Goal: Information Seeking & Learning: Learn about a topic

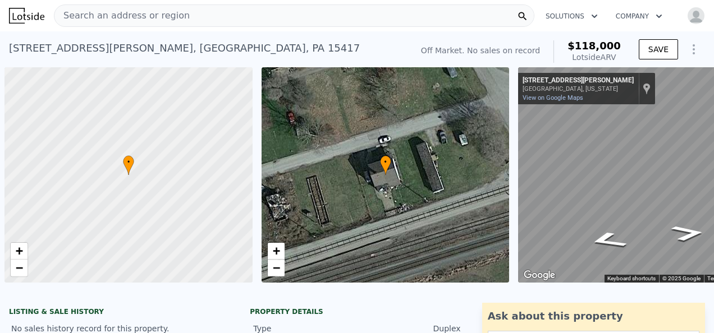
scroll to position [0, 4]
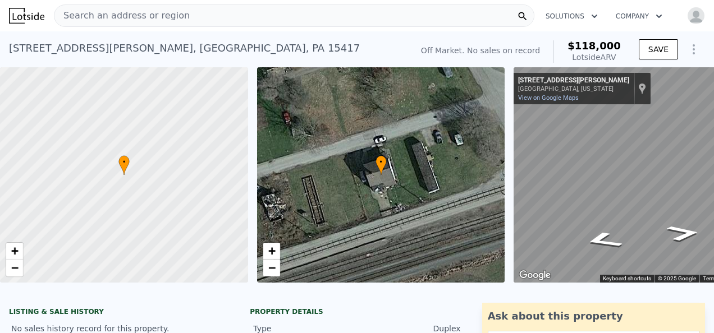
click at [425, 256] on div "• + −" at bounding box center [381, 174] width 248 height 215
click at [260, 17] on div "Search an address or region" at bounding box center [294, 15] width 480 height 22
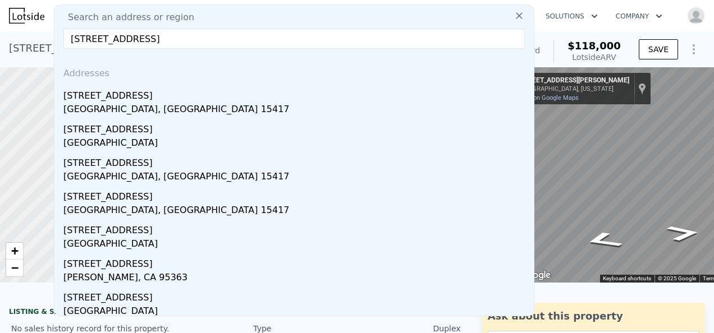
drag, startPoint x: 272, startPoint y: 42, endPoint x: 68, endPoint y: 39, distance: 203.1
click at [68, 39] on input "223-226 walnut st browsville PA 15417" at bounding box center [293, 39] width 461 height 20
type input "223-226 walnut st browsville PA 15417"
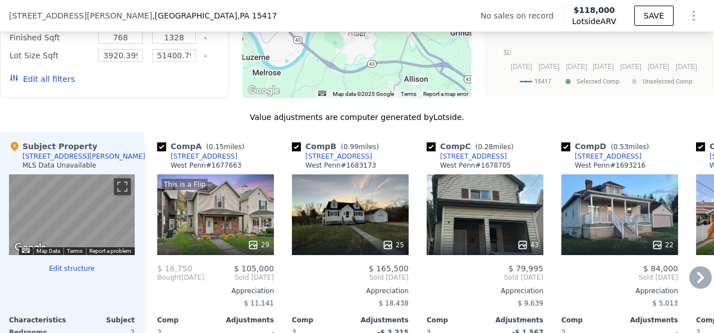
scroll to position [1005, 0]
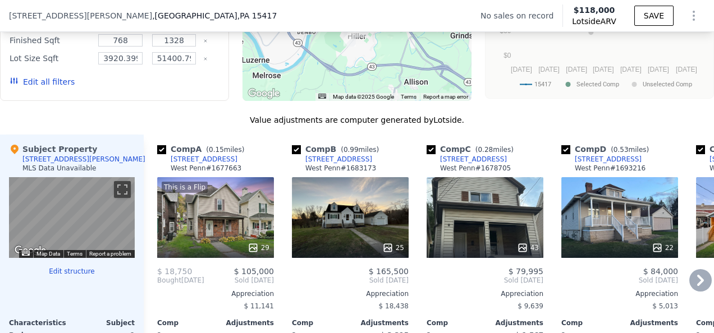
click at [211, 220] on div "This is a Flip 29" at bounding box center [215, 217] width 117 height 81
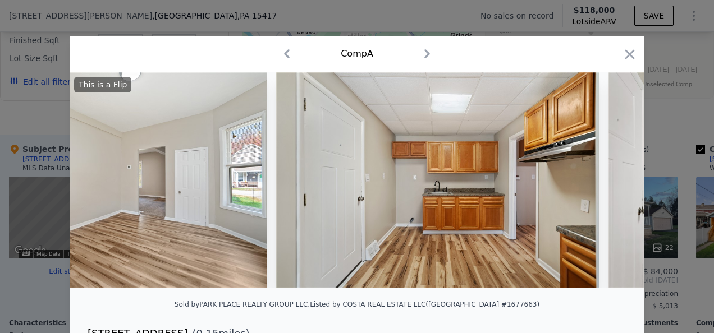
scroll to position [0, 2438]
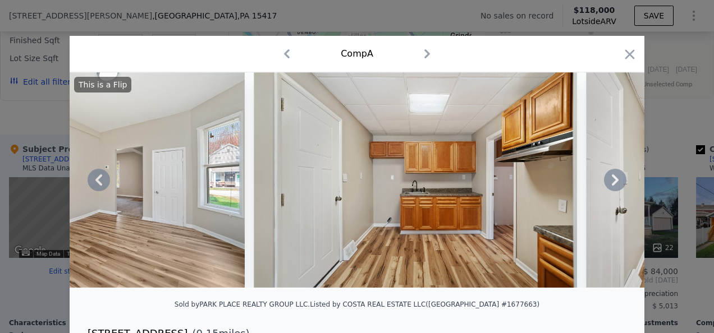
click at [613, 181] on icon at bounding box center [615, 180] width 22 height 22
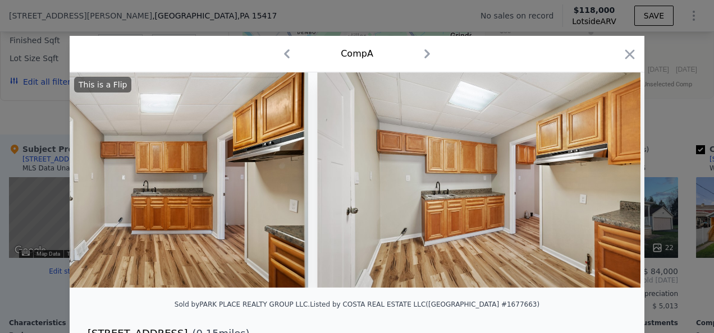
scroll to position [0, 2707]
click at [613, 181] on icon at bounding box center [615, 180] width 22 height 22
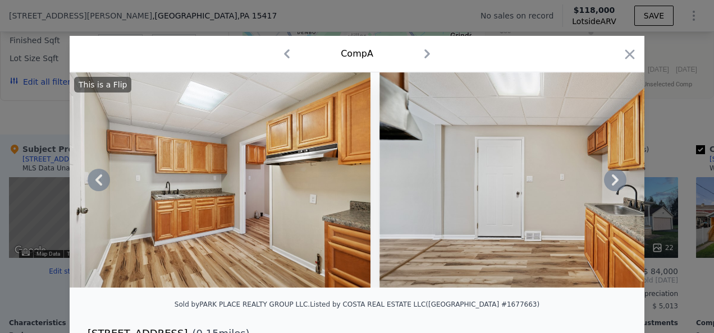
click at [613, 181] on icon at bounding box center [615, 180] width 22 height 22
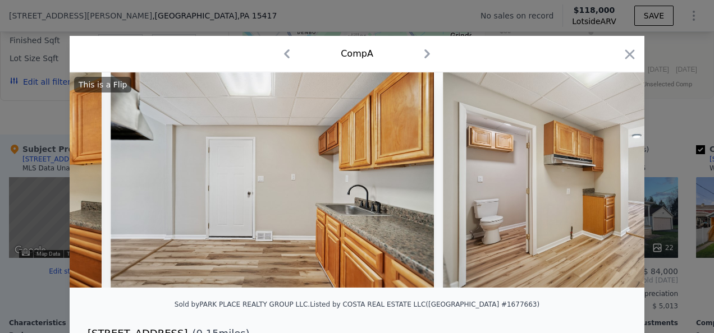
scroll to position [0, 3246]
click at [615, 184] on icon at bounding box center [615, 180] width 22 height 22
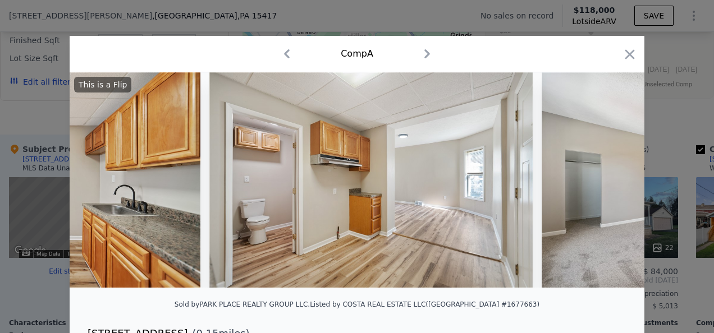
scroll to position [0, 3515]
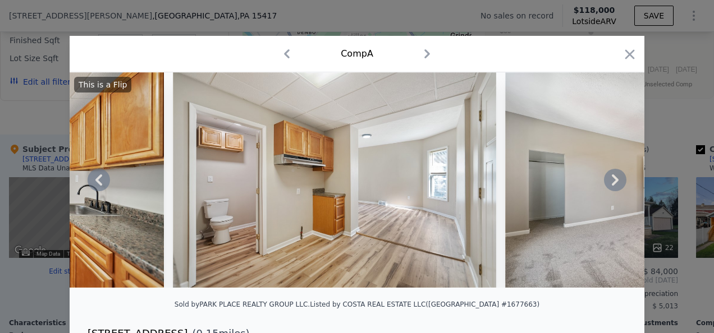
click at [615, 184] on icon at bounding box center [615, 180] width 22 height 22
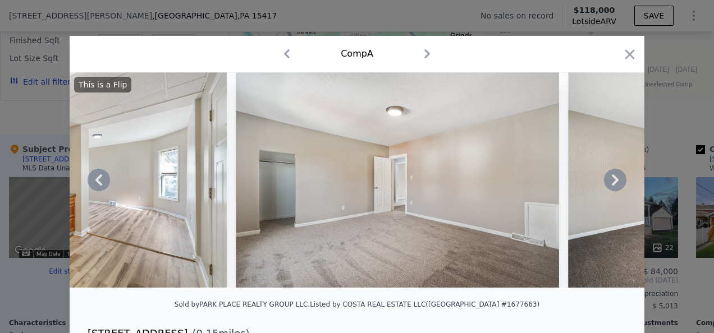
click at [615, 184] on icon at bounding box center [615, 180] width 22 height 22
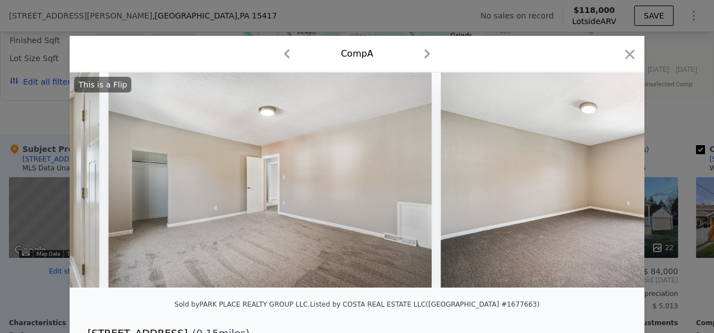
scroll to position [0, 4054]
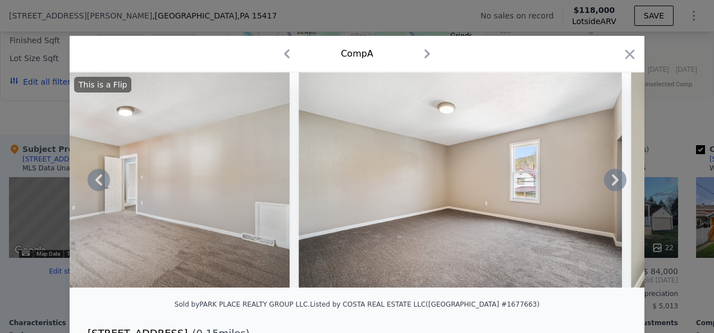
click at [615, 184] on icon at bounding box center [615, 180] width 22 height 22
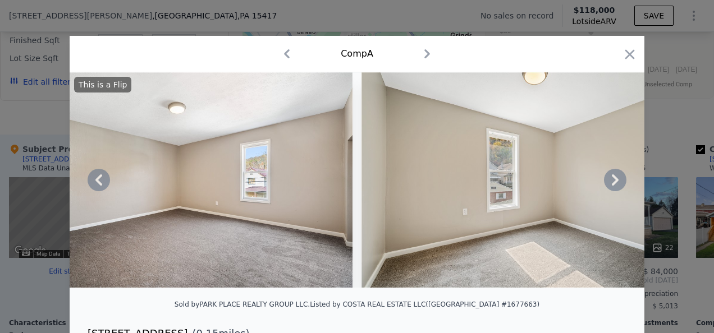
click at [615, 184] on icon at bounding box center [615, 180] width 22 height 22
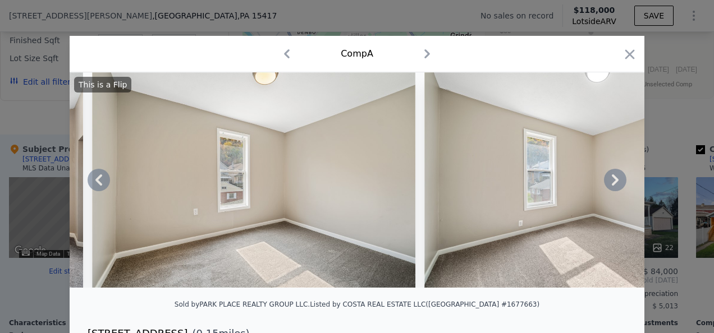
click at [615, 184] on icon at bounding box center [615, 180] width 22 height 22
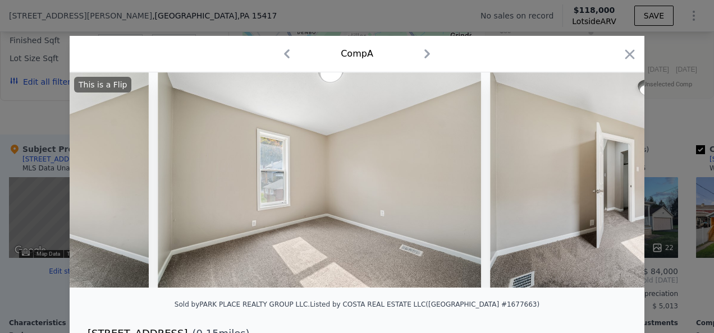
scroll to position [0, 4862]
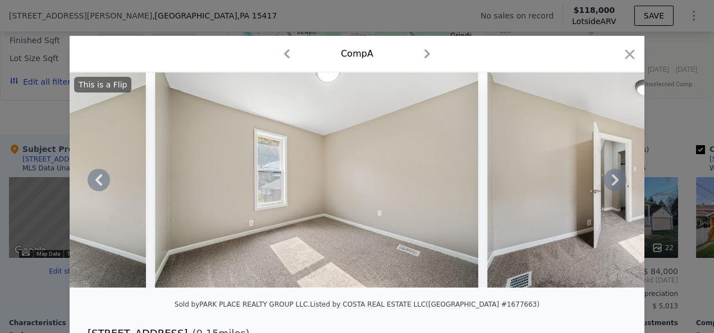
click at [615, 184] on icon at bounding box center [615, 180] width 22 height 22
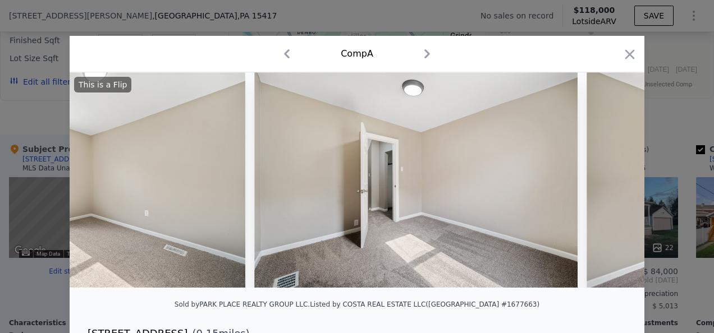
scroll to position [0, 5131]
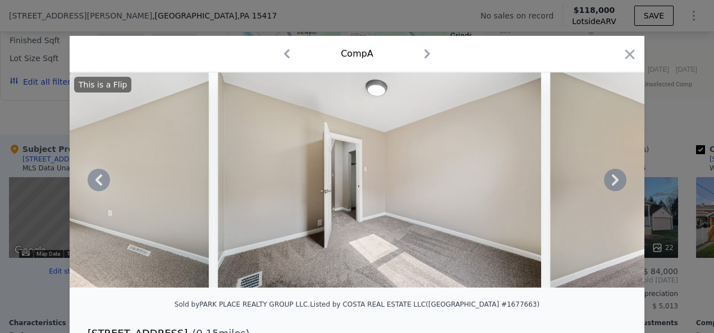
click at [615, 184] on icon at bounding box center [615, 180] width 22 height 22
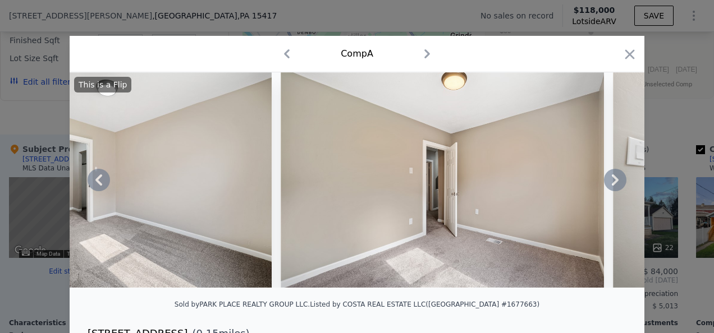
click at [615, 184] on icon at bounding box center [615, 180] width 22 height 22
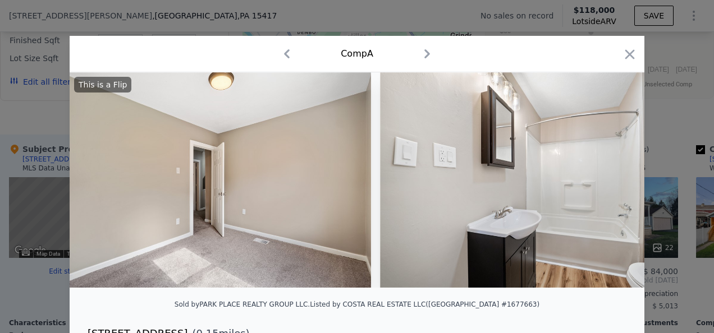
scroll to position [0, 5669]
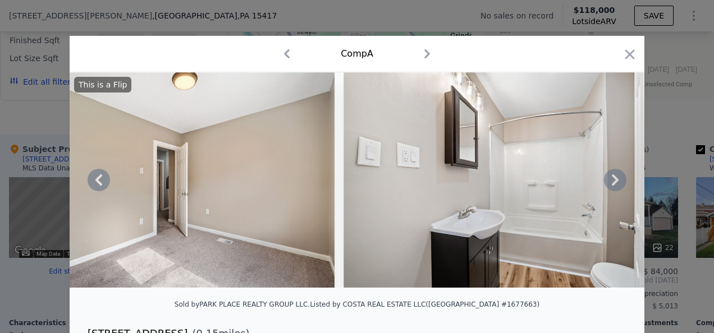
click at [615, 184] on icon at bounding box center [615, 180] width 22 height 22
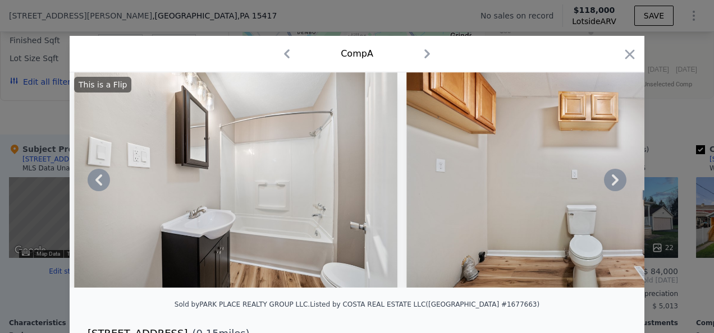
click at [615, 184] on icon at bounding box center [615, 180] width 22 height 22
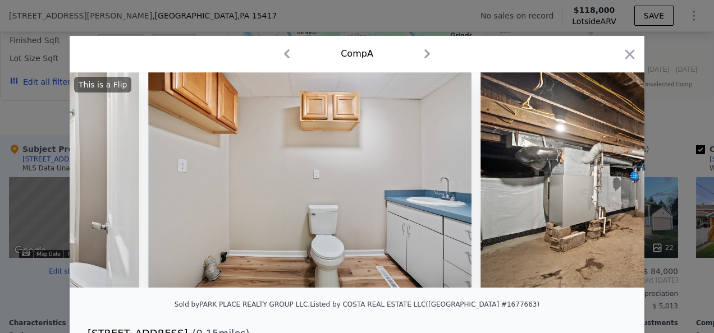
scroll to position [0, 6208]
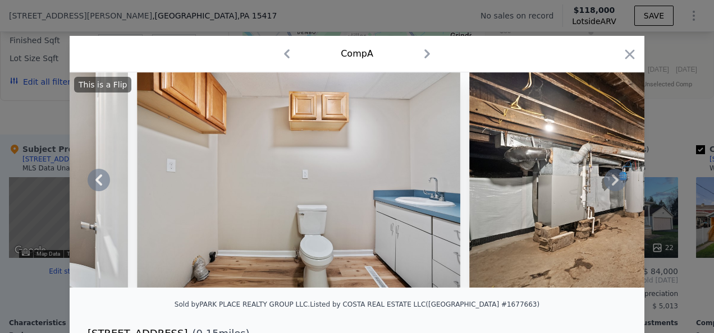
click at [615, 184] on icon at bounding box center [615, 180] width 22 height 22
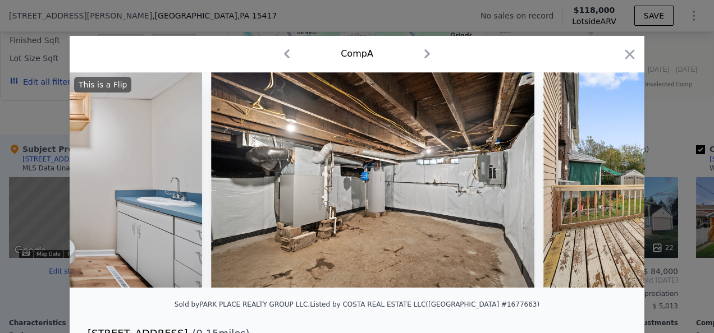
scroll to position [0, 6477]
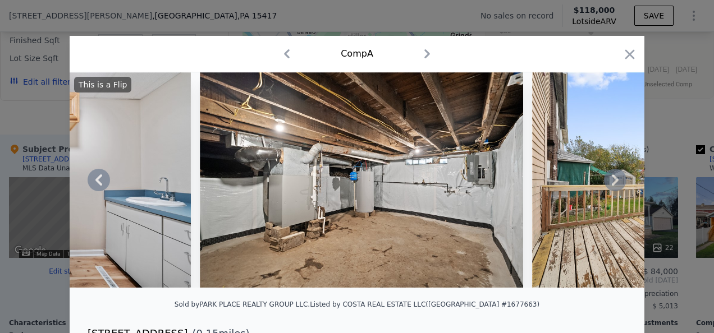
click at [615, 184] on icon at bounding box center [615, 180] width 22 height 22
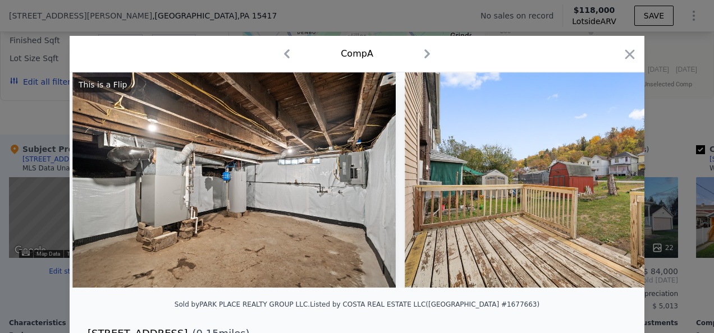
scroll to position [0, 6747]
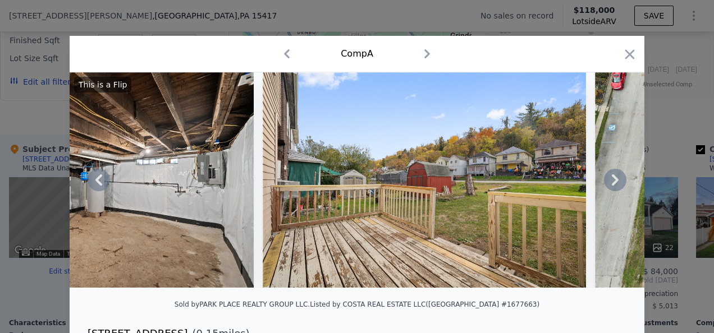
click at [615, 184] on icon at bounding box center [615, 180] width 22 height 22
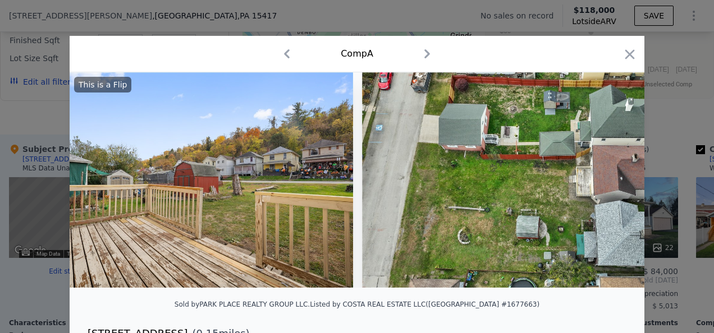
scroll to position [0, 7016]
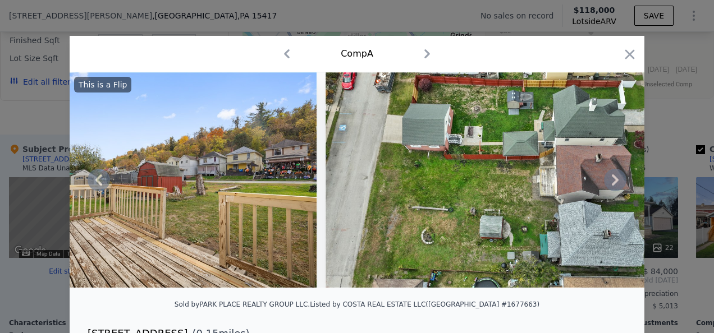
click at [615, 184] on icon at bounding box center [615, 180] width 22 height 22
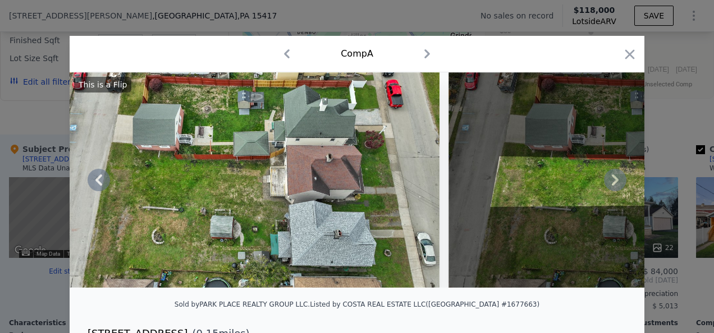
click at [615, 184] on icon at bounding box center [615, 180] width 22 height 22
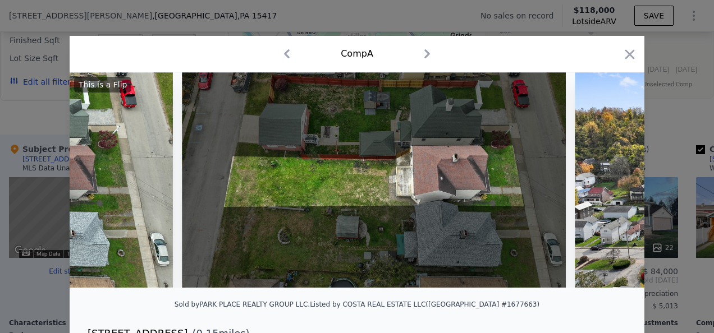
scroll to position [0, 7555]
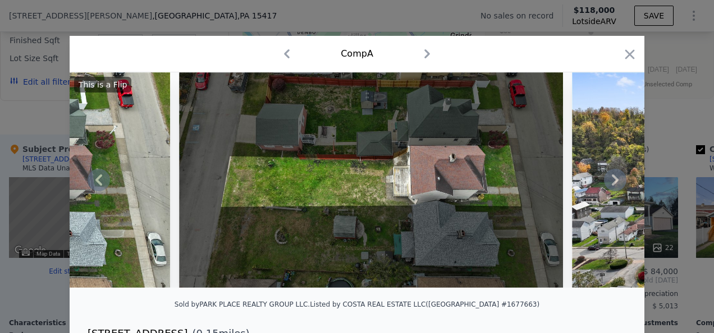
click at [615, 184] on icon at bounding box center [615, 180] width 22 height 22
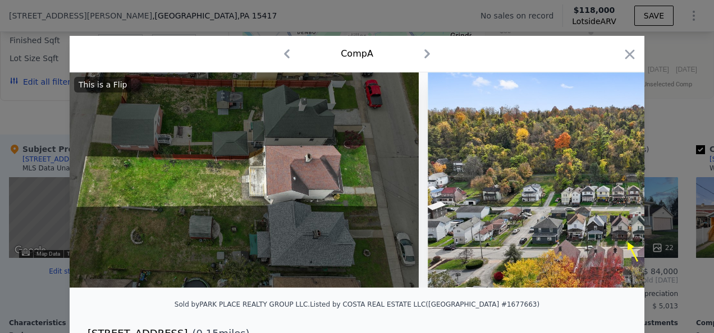
scroll to position [0, 7824]
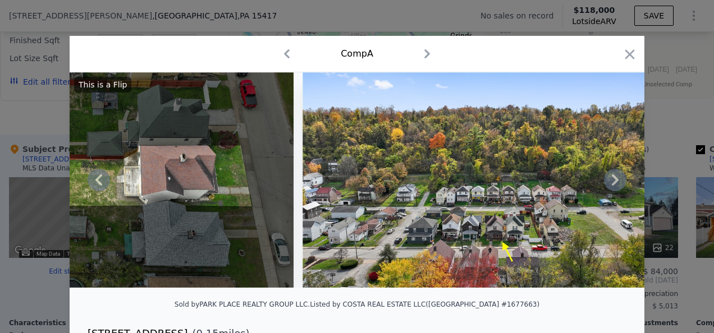
click at [615, 184] on icon at bounding box center [615, 180] width 22 height 22
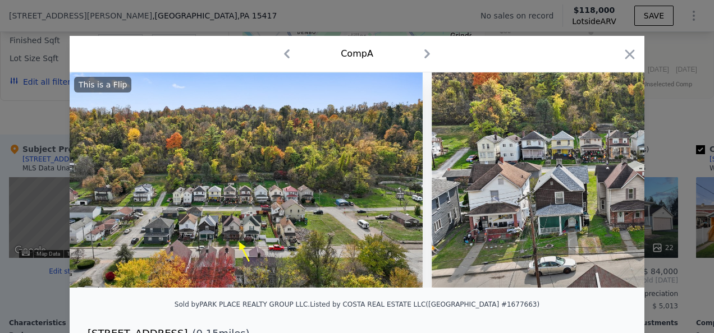
scroll to position [0, 8093]
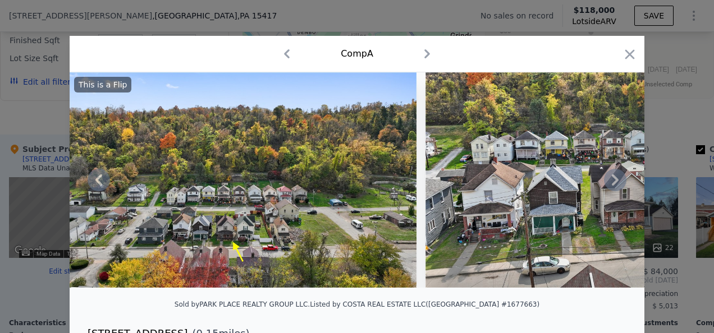
click at [615, 184] on icon at bounding box center [615, 180] width 22 height 22
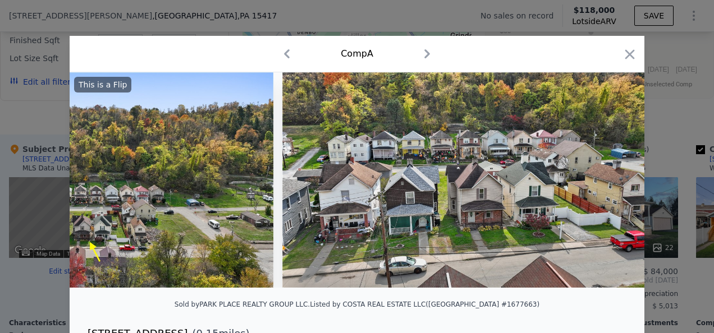
scroll to position [0, 8363]
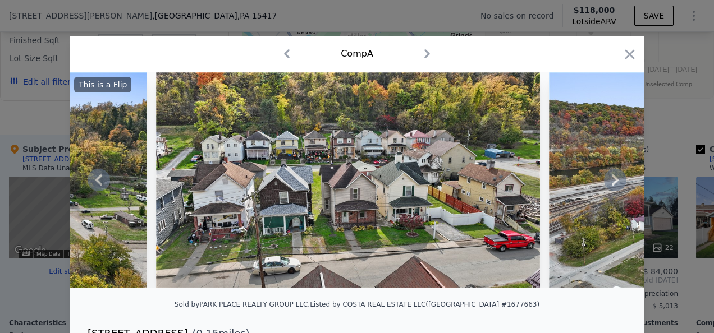
click at [615, 184] on icon at bounding box center [615, 180] width 22 height 22
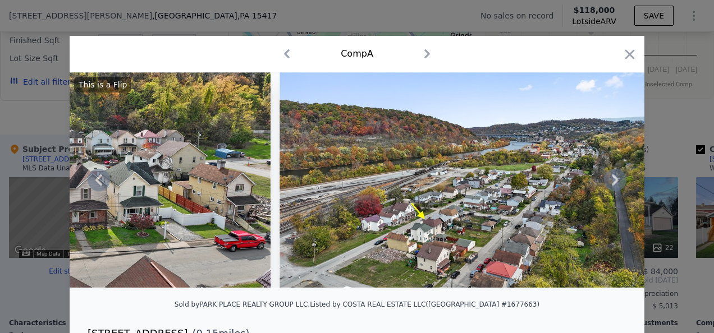
click at [615, 184] on icon at bounding box center [615, 180] width 22 height 22
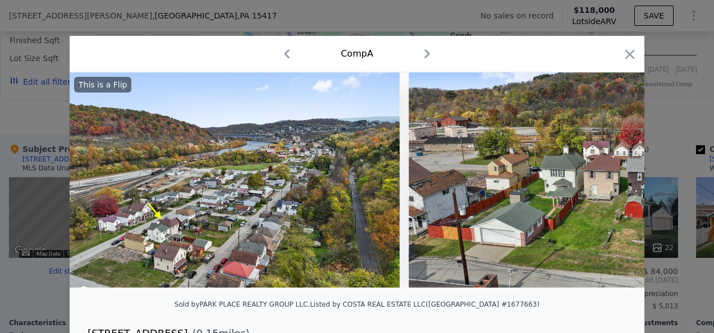
scroll to position [0, 8901]
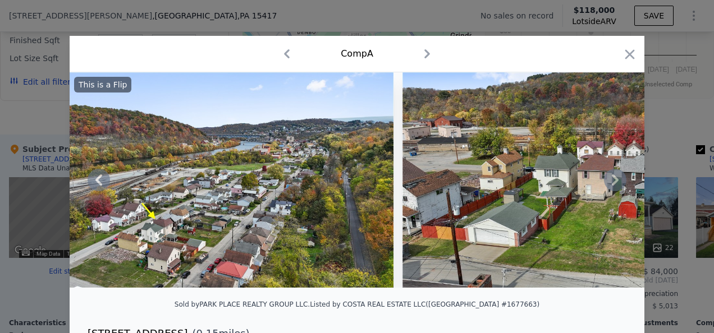
click at [615, 184] on icon at bounding box center [615, 180] width 22 height 22
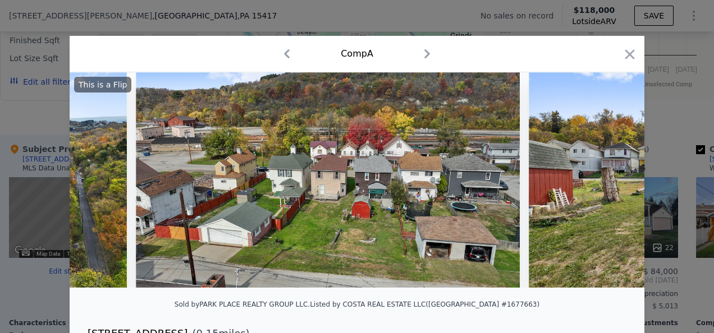
scroll to position [0, 9170]
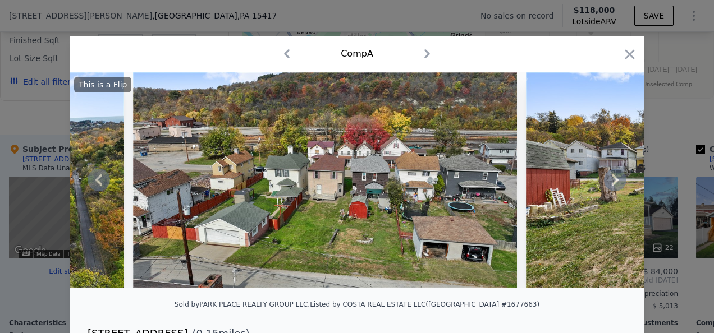
click at [615, 184] on icon at bounding box center [615, 180] width 22 height 22
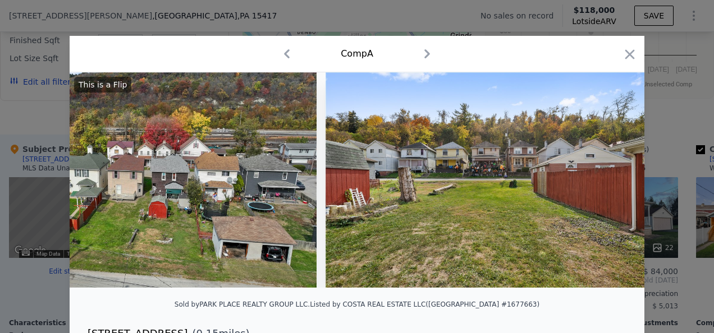
scroll to position [0, 9375]
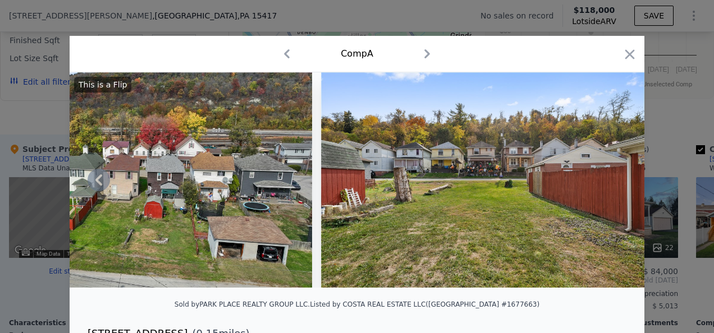
click at [615, 184] on img at bounding box center [482, 179] width 323 height 215
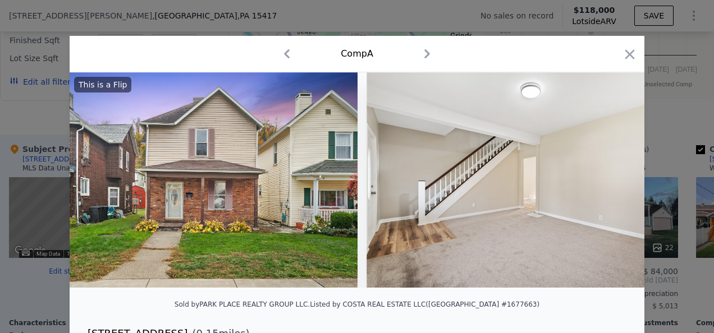
scroll to position [0, 325]
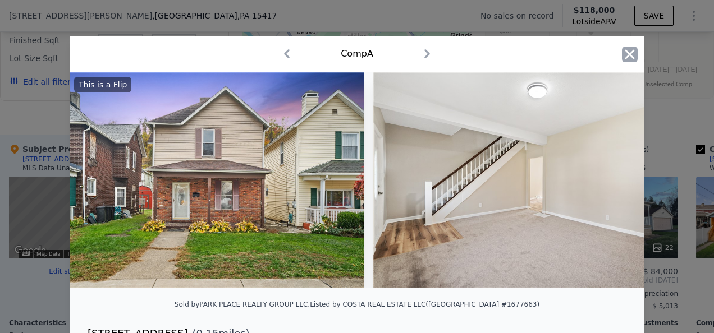
click at [624, 57] on icon "button" at bounding box center [630, 55] width 16 height 16
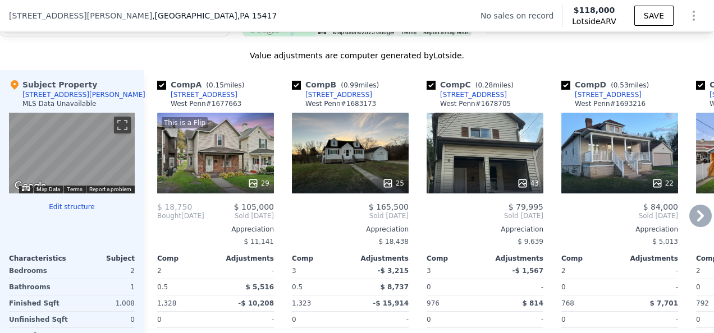
scroll to position [1118, 0]
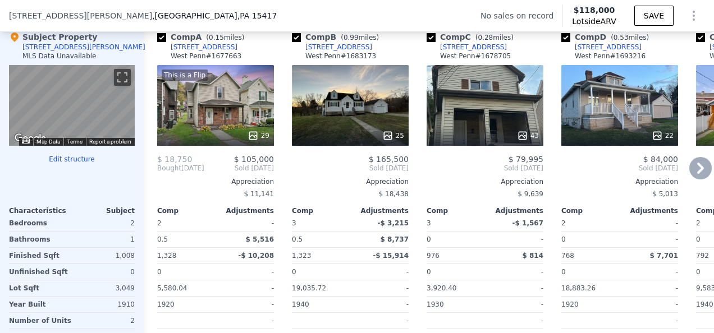
click at [697, 173] on icon at bounding box center [700, 168] width 7 height 11
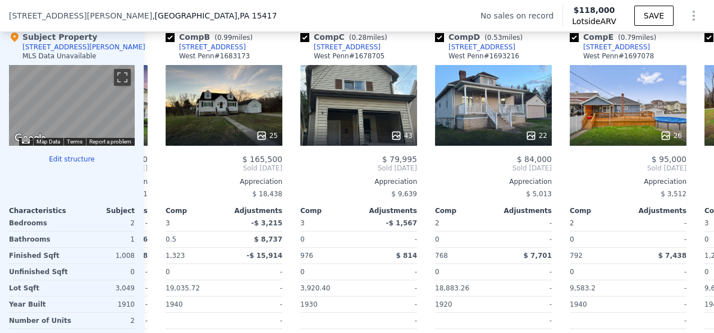
scroll to position [0, 269]
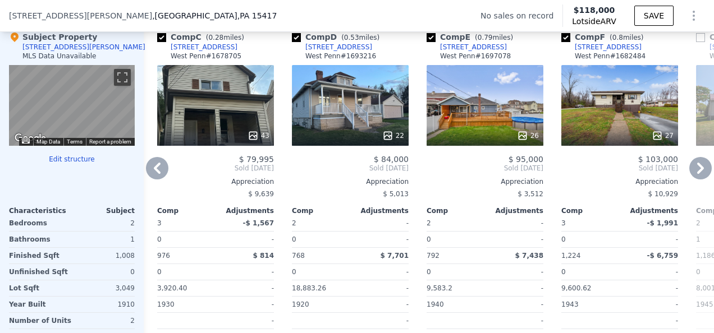
click at [697, 173] on icon at bounding box center [700, 168] width 7 height 11
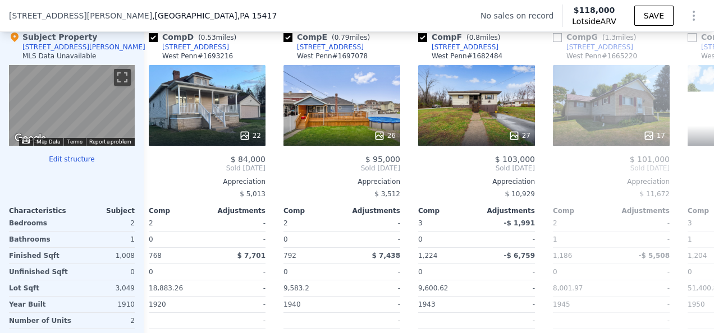
scroll to position [0, 539]
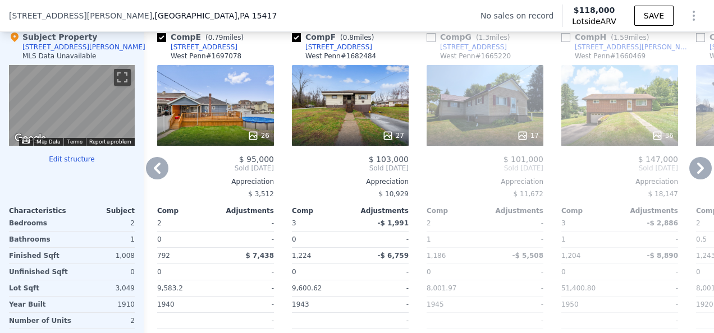
click at [697, 173] on icon at bounding box center [700, 168] width 7 height 11
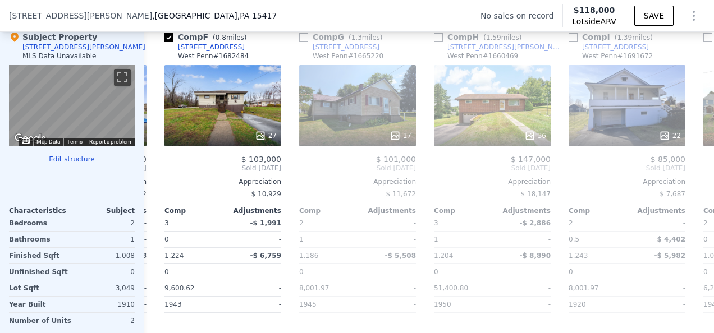
scroll to position [0, 808]
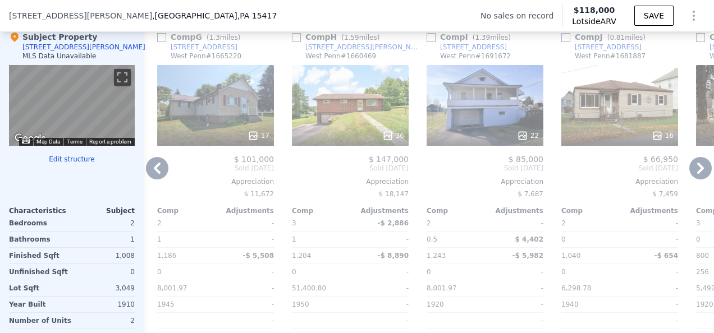
click at [697, 173] on icon at bounding box center [700, 168] width 7 height 11
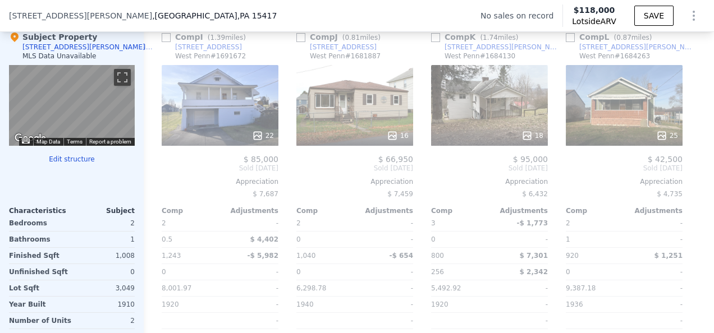
scroll to position [0, 1077]
click at [697, 173] on icon at bounding box center [700, 168] width 7 height 11
click at [148, 174] on icon at bounding box center [157, 168] width 22 height 22
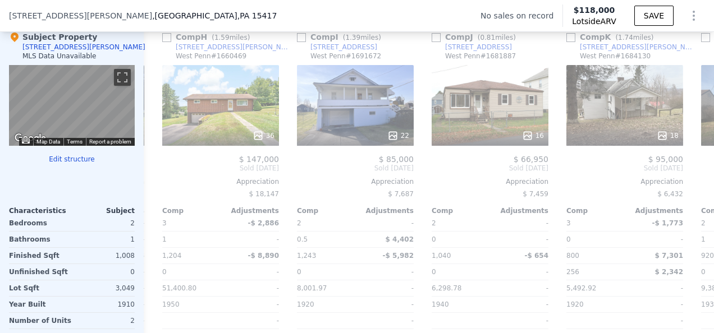
scroll to position [0, 812]
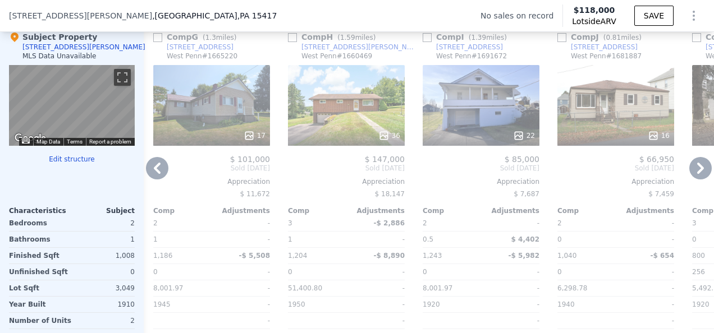
click at [153, 172] on icon at bounding box center [157, 168] width 22 height 22
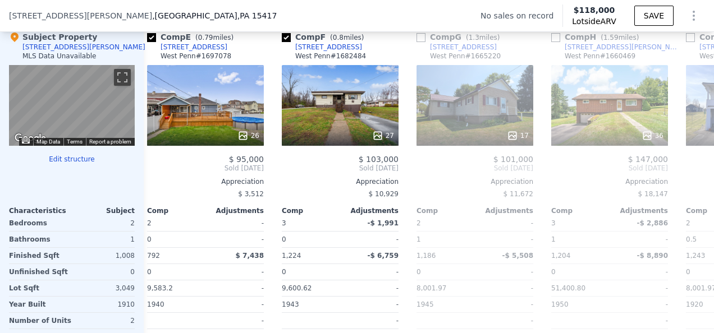
scroll to position [0, 543]
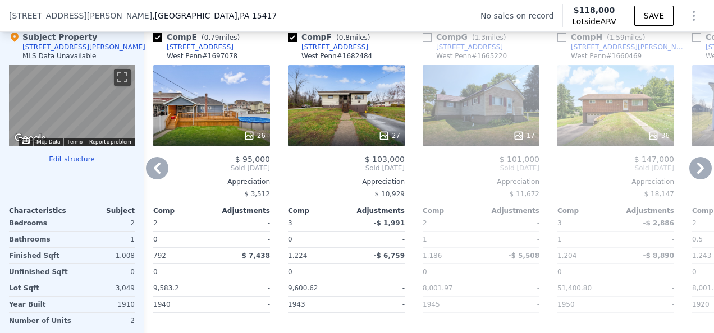
click at [153, 172] on icon at bounding box center [157, 168] width 22 height 22
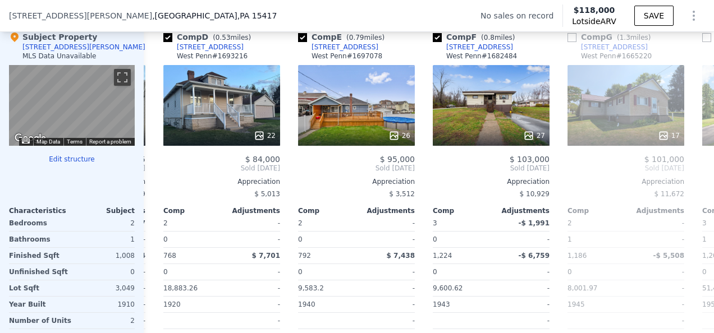
scroll to position [0, 273]
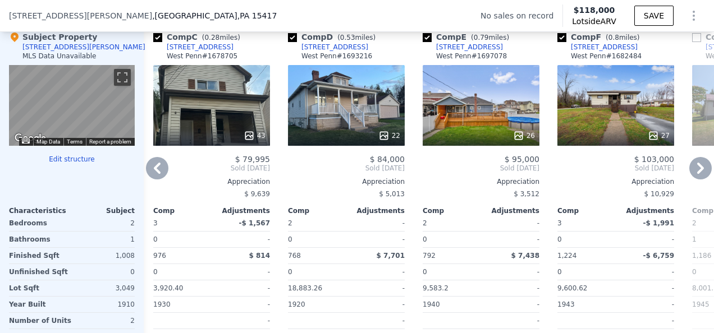
click at [158, 177] on icon at bounding box center [157, 168] width 22 height 22
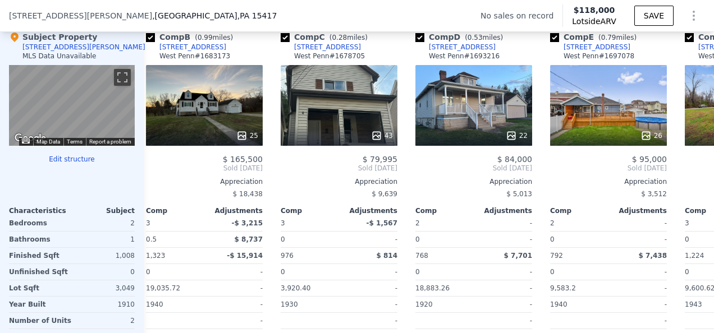
scroll to position [0, 4]
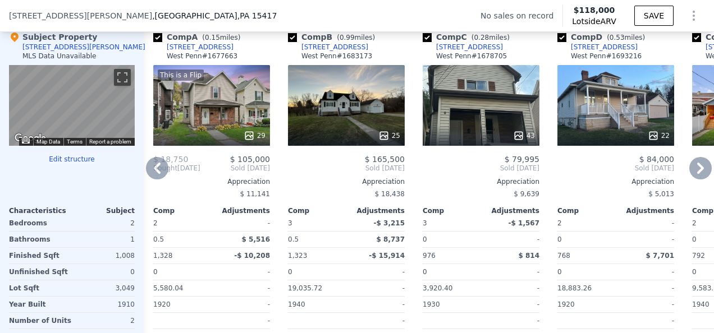
click at [158, 177] on icon at bounding box center [157, 168] width 22 height 22
